Goal: Navigation & Orientation: Find specific page/section

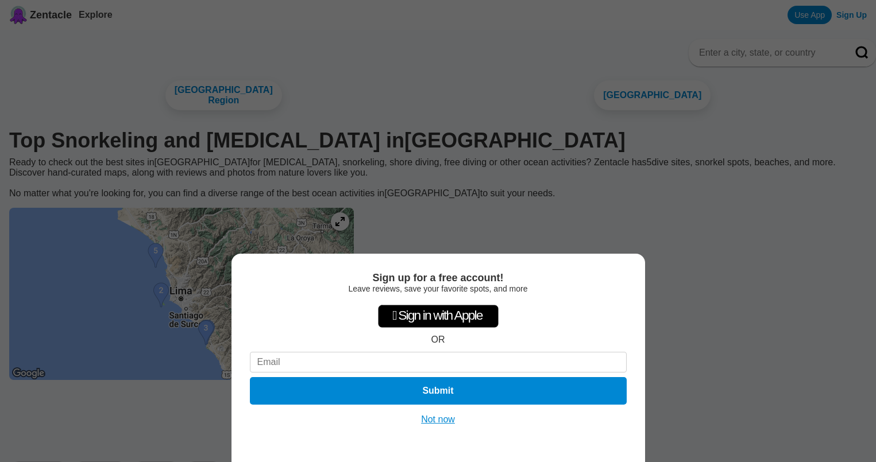
click at [444, 420] on button "Not now" at bounding box center [438, 419] width 41 height 11
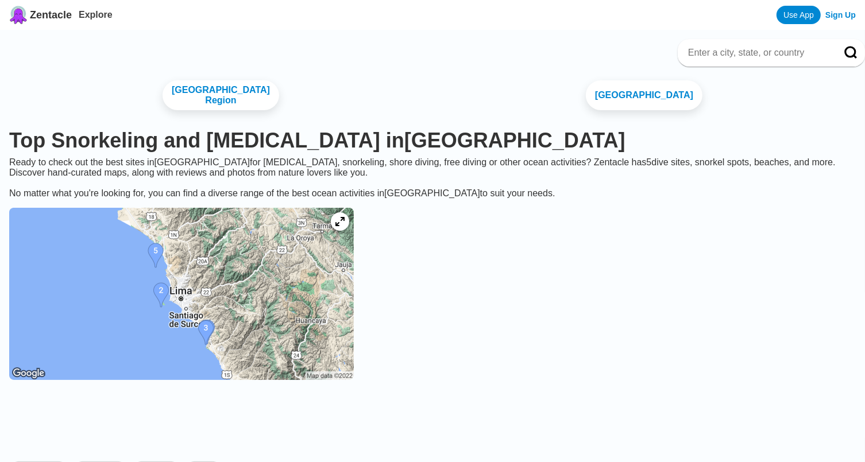
click at [339, 293] on img at bounding box center [181, 294] width 345 height 172
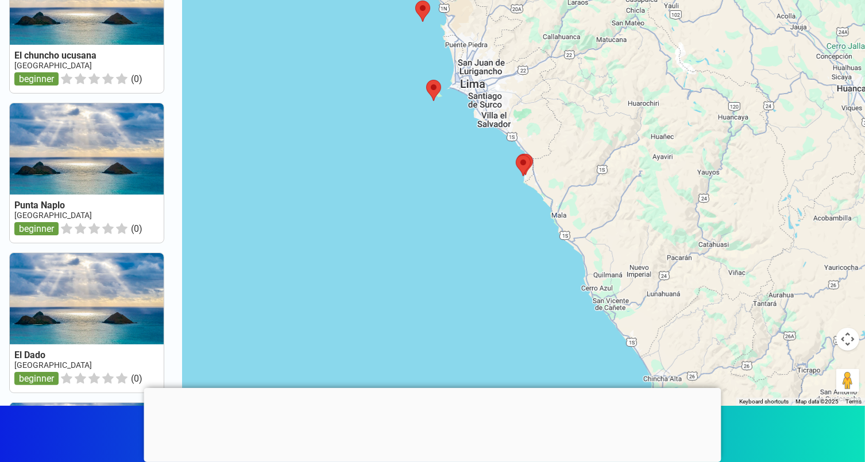
scroll to position [87, 0]
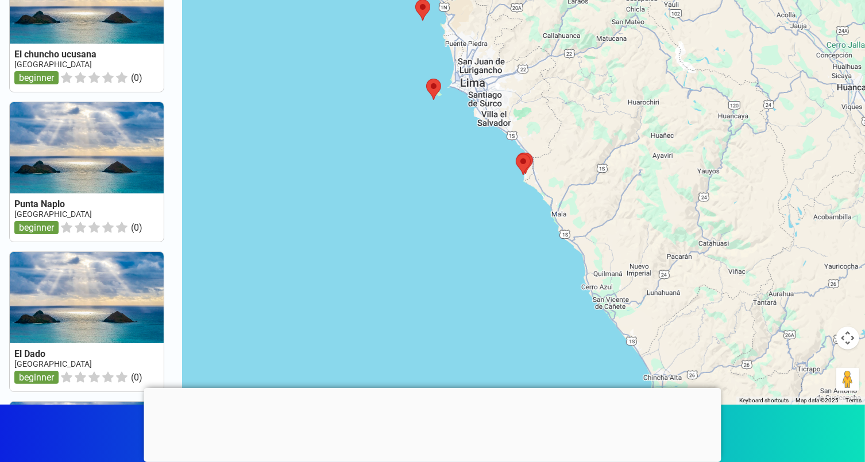
click at [848, 338] on button "Map camera controls" at bounding box center [847, 338] width 23 height 23
click at [821, 308] on button "Zoom in" at bounding box center [818, 309] width 23 height 23
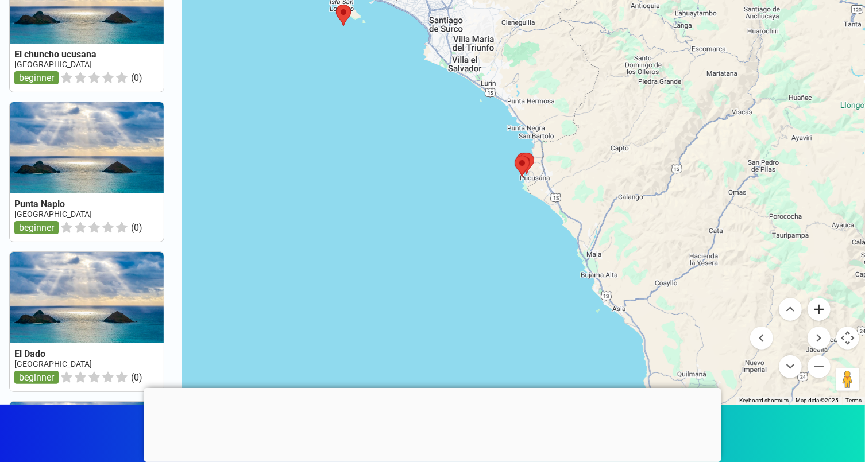
click at [821, 308] on button "Zoom in" at bounding box center [818, 309] width 23 height 23
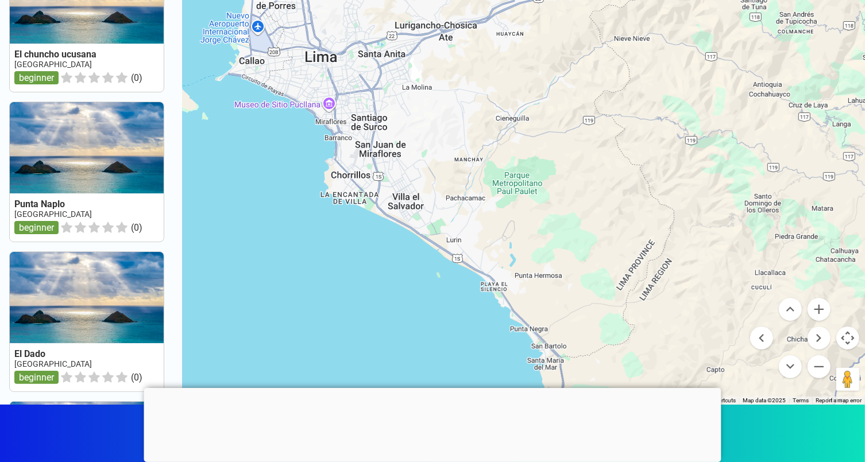
drag, startPoint x: 671, startPoint y: 109, endPoint x: 690, endPoint y: 369, distance: 260.3
click at [690, 369] on div at bounding box center [524, 174] width 682 height 462
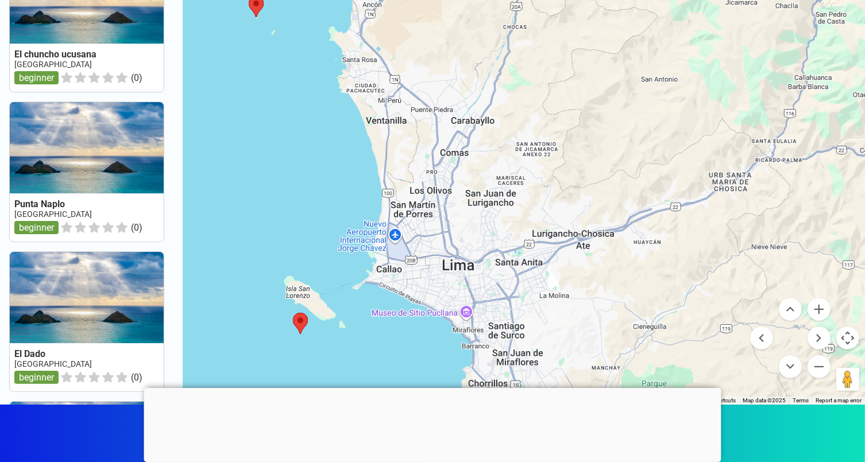
drag, startPoint x: 491, startPoint y: 88, endPoint x: 605, endPoint y: 323, distance: 260.7
click at [605, 323] on div at bounding box center [524, 174] width 682 height 462
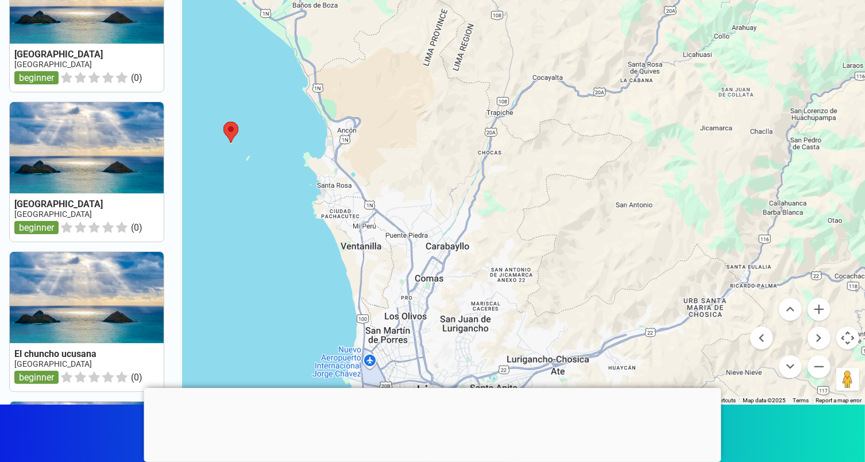
drag, startPoint x: 494, startPoint y: 83, endPoint x: 355, endPoint y: 10, distance: 157.2
click at [355, 11] on div at bounding box center [524, 174] width 682 height 462
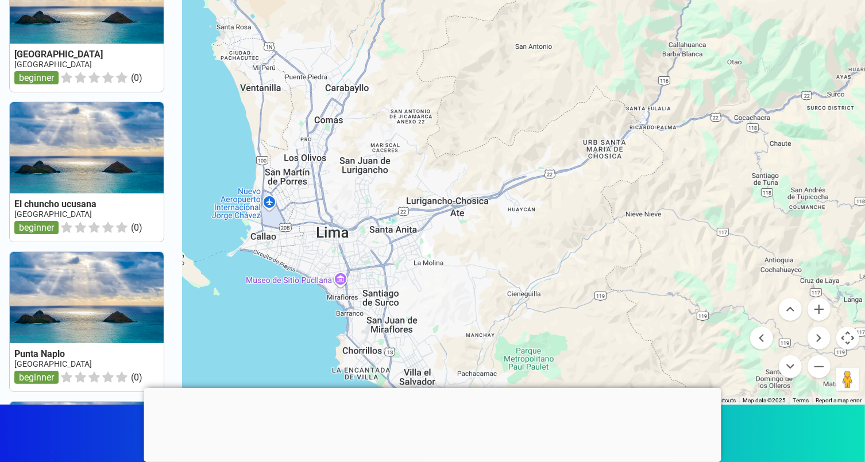
scroll to position [0, 0]
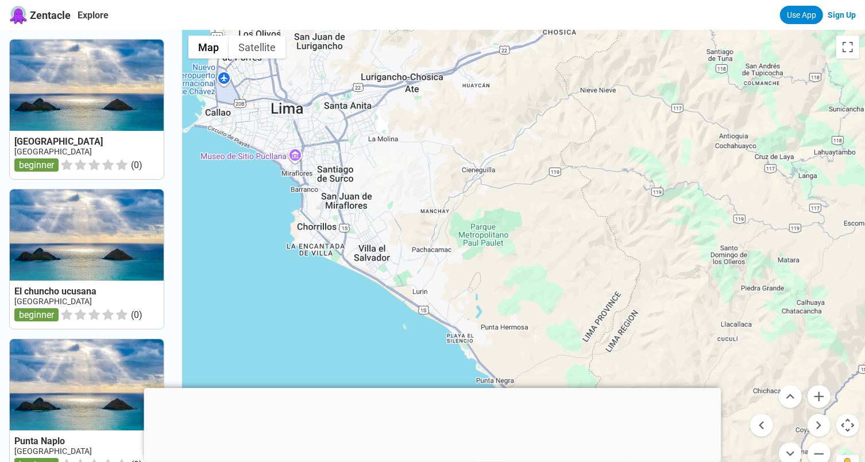
drag, startPoint x: 568, startPoint y: 322, endPoint x: 521, endPoint y: 105, distance: 222.6
click at [521, 105] on div at bounding box center [524, 261] width 682 height 462
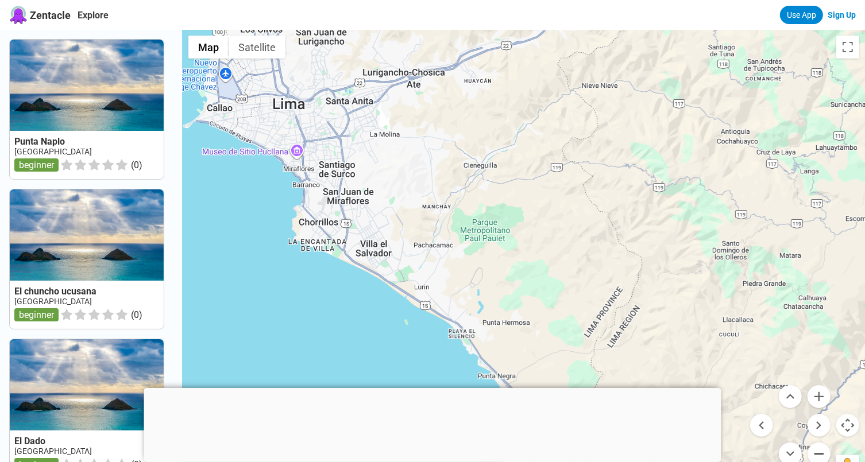
click at [824, 455] on button "Zoom out" at bounding box center [818, 454] width 23 height 23
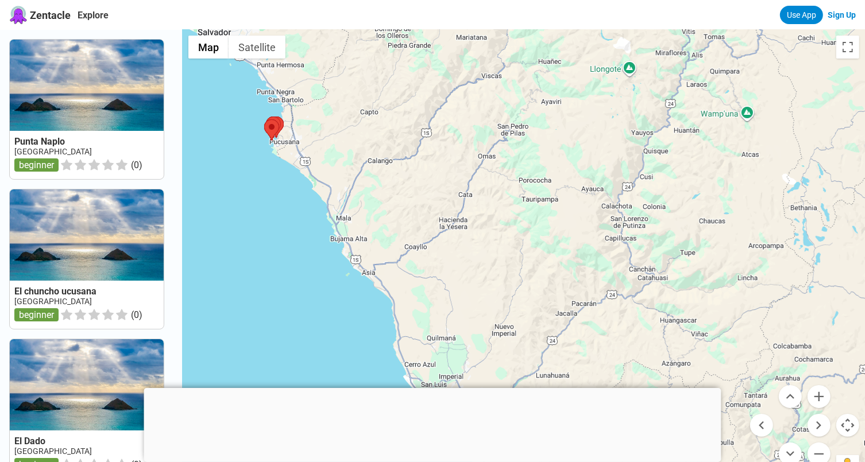
drag, startPoint x: 705, startPoint y: 287, endPoint x: 467, endPoint y: 60, distance: 328.2
click at [467, 60] on div at bounding box center [524, 261] width 682 height 462
click at [820, 450] on button "Zoom out" at bounding box center [818, 454] width 23 height 23
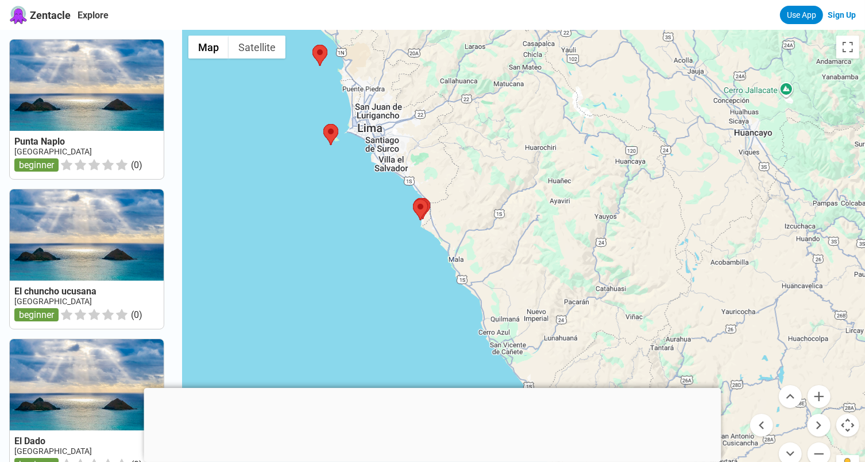
drag, startPoint x: 639, startPoint y: 218, endPoint x: 658, endPoint y: 230, distance: 22.5
click at [658, 230] on div at bounding box center [524, 261] width 682 height 462
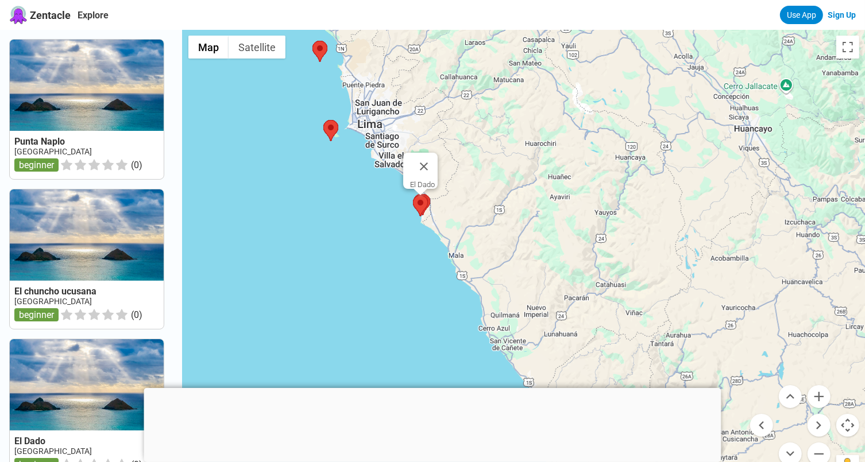
click at [413, 195] on area at bounding box center [413, 195] width 0 height 0
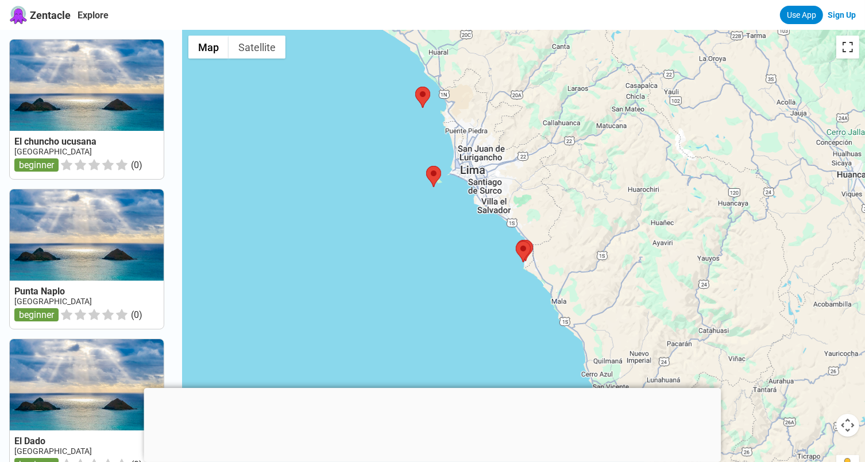
click at [849, 48] on button "Toggle fullscreen view" at bounding box center [847, 47] width 23 height 23
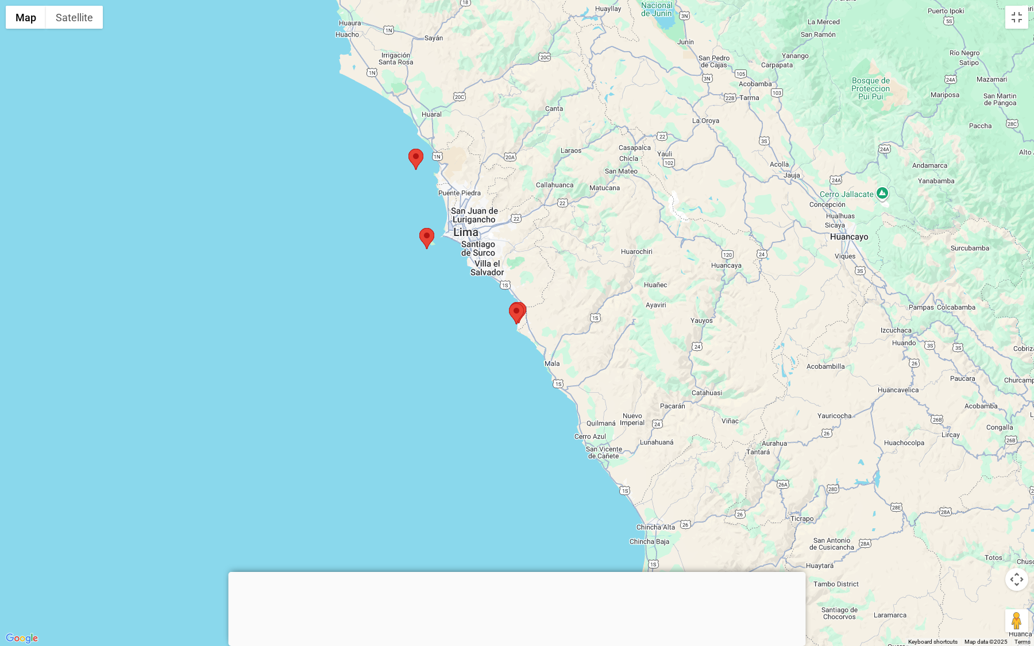
click at [864, 462] on button "Map camera controls" at bounding box center [1016, 579] width 23 height 23
click at [864, 462] on button "Zoom in" at bounding box center [987, 550] width 23 height 23
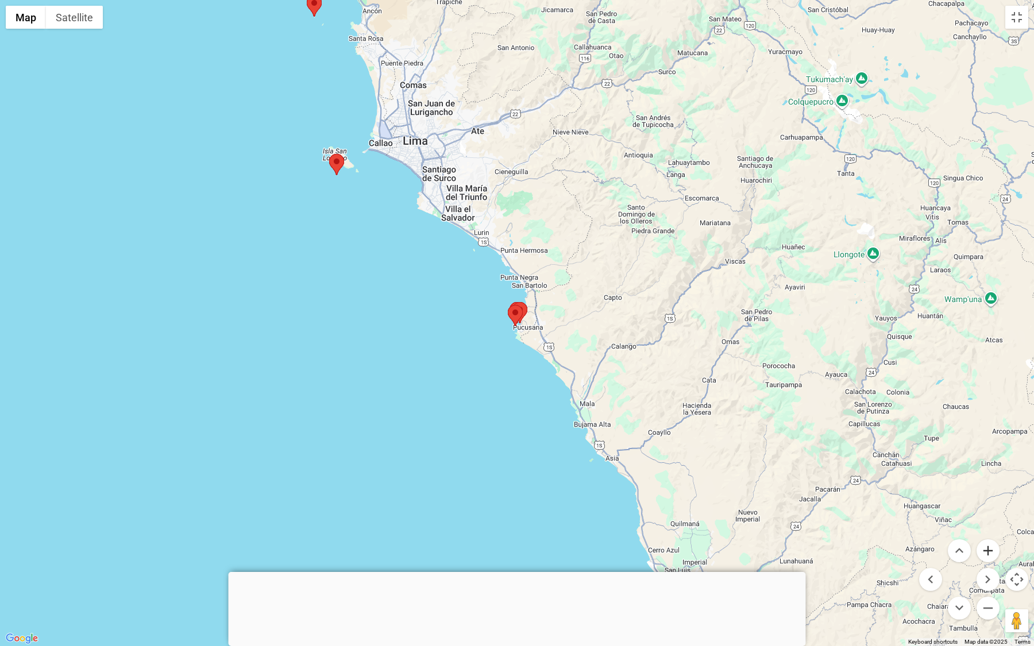
click at [864, 462] on button "Zoom in" at bounding box center [987, 550] width 23 height 23
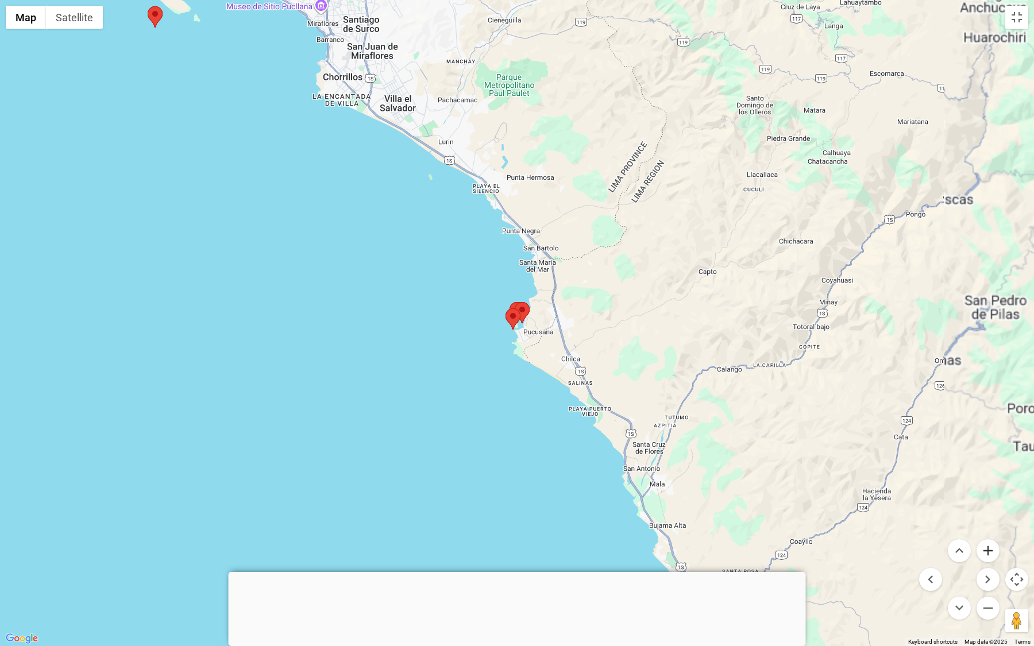
click at [864, 462] on button "Zoom in" at bounding box center [987, 550] width 23 height 23
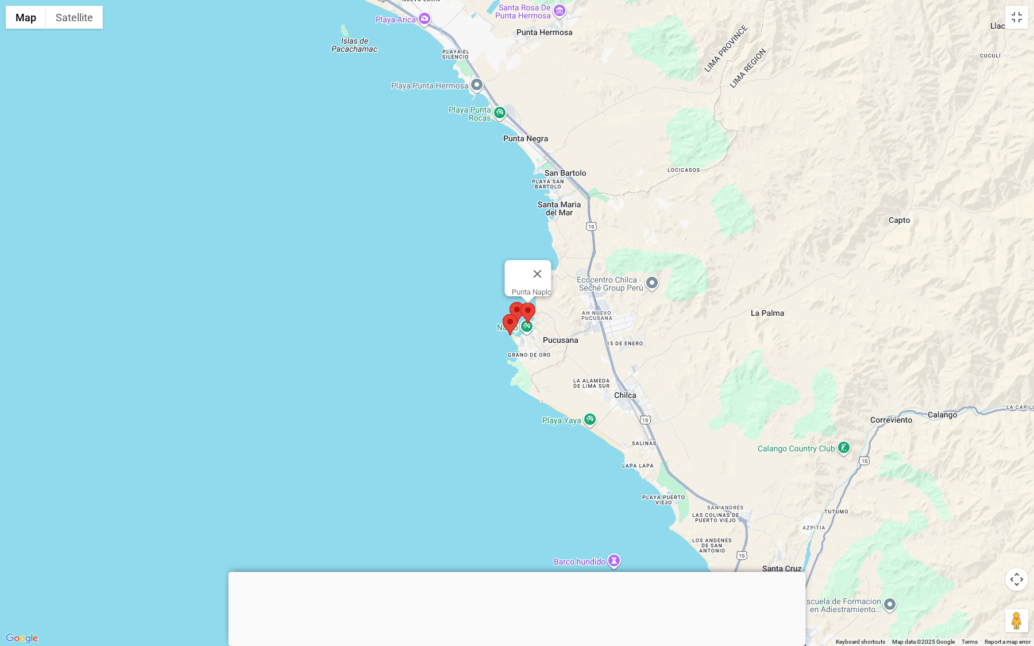
click at [520, 303] on area at bounding box center [520, 303] width 0 height 0
